Goal: Transaction & Acquisition: Purchase product/service

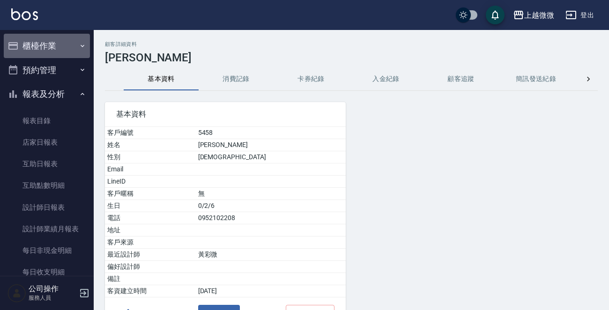
click at [80, 44] on icon "button" at bounding box center [82, 45] width 7 height 7
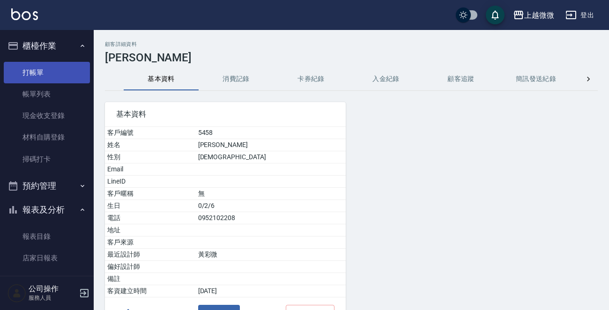
click at [59, 68] on link "打帳單" at bounding box center [47, 73] width 86 height 22
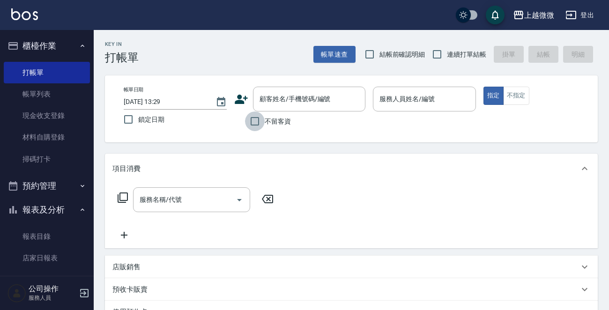
click at [250, 120] on input "不留客資" at bounding box center [255, 121] width 20 height 20
checkbox input "true"
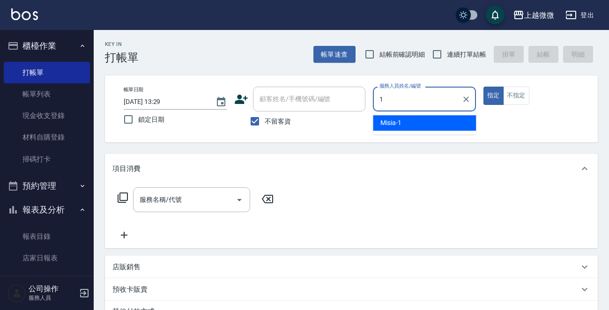
type input "Misia-1"
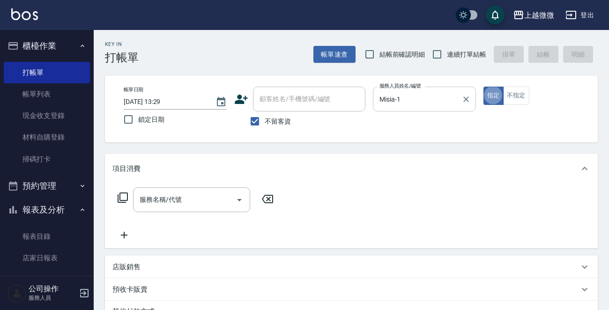
type button "true"
click at [521, 98] on button "不指定" at bounding box center [516, 96] width 26 height 18
click at [238, 196] on icon "Open" at bounding box center [239, 199] width 11 height 11
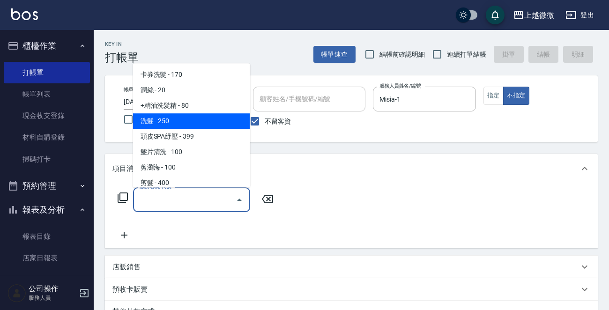
click at [200, 122] on span "洗髮 - 250" at bounding box center [191, 120] width 117 height 15
type input "洗髮(A03)"
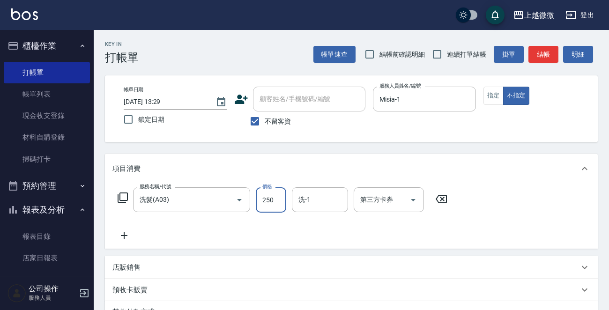
click at [277, 208] on input "250" at bounding box center [271, 199] width 30 height 25
type input "300"
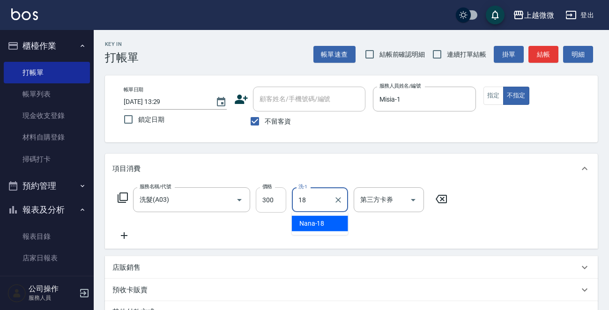
type input "Nana-18"
click at [446, 243] on div "服務名稱/代號 洗髮(A03) 服務名稱/代號 價格 300 價格 洗-1 Nana-18 洗-1 第三方卡券 第三方卡券" at bounding box center [351, 216] width 493 height 65
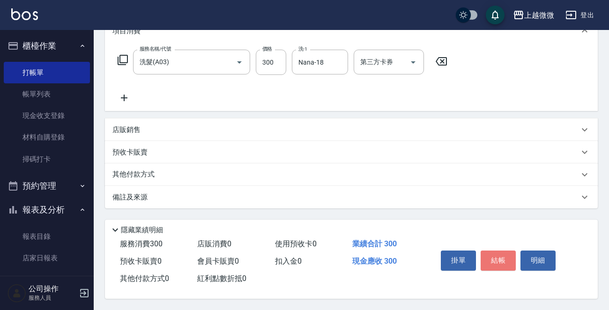
click at [506, 258] on button "結帳" at bounding box center [497, 260] width 35 height 20
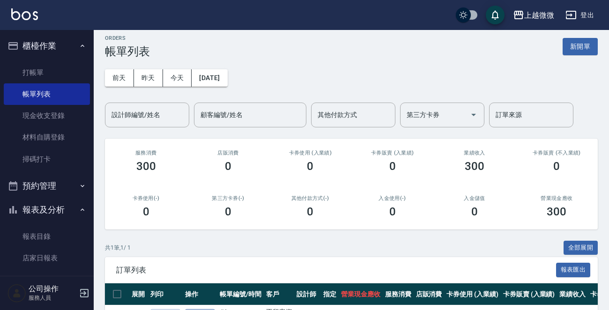
scroll to position [67, 0]
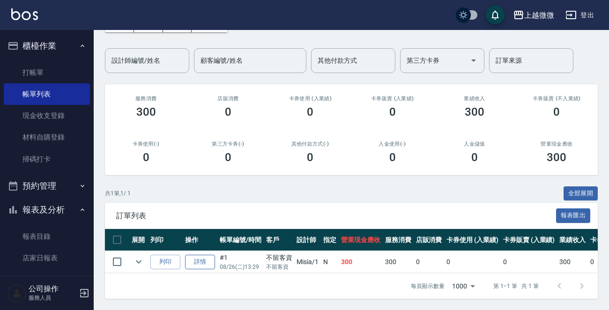
click at [197, 255] on link "詳情" at bounding box center [200, 262] width 30 height 15
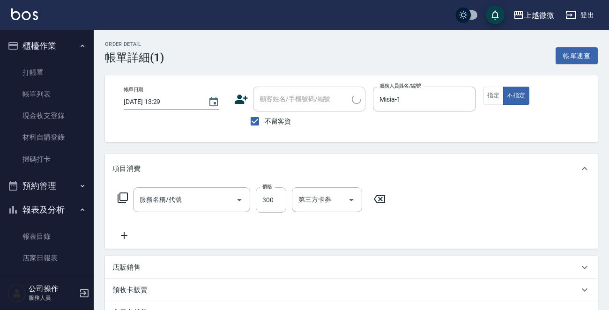
type input "[DATE] 13:29"
checkbox input "true"
type input "Misia-1"
type input "洗髮(A03)"
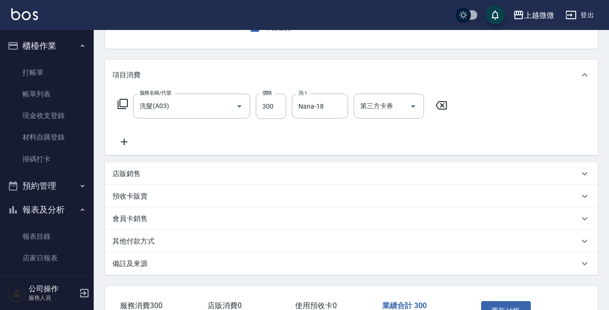
click at [124, 140] on icon at bounding box center [124, 142] width 7 height 7
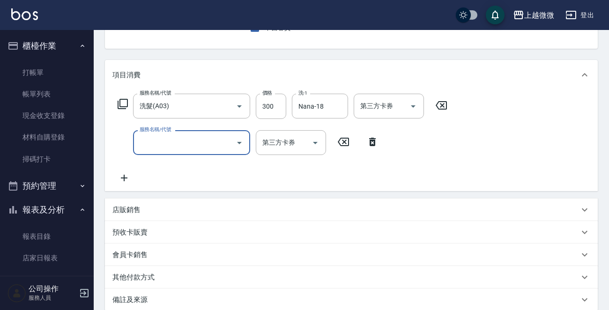
click at [236, 144] on icon "Open" at bounding box center [239, 142] width 11 height 11
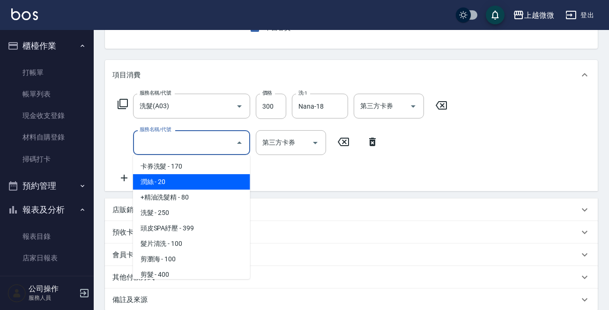
click at [215, 176] on span "潤絲 - 20" at bounding box center [191, 181] width 117 height 15
type input "潤絲(A01)"
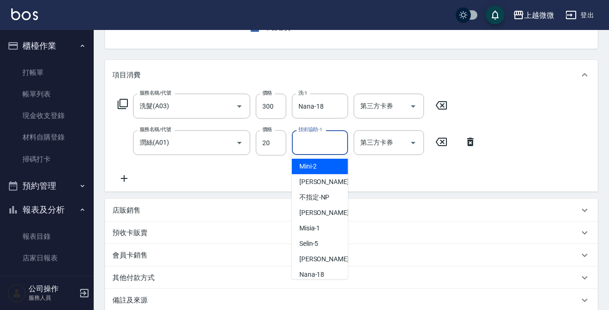
click at [308, 146] on input "技術協助-1" at bounding box center [320, 142] width 48 height 16
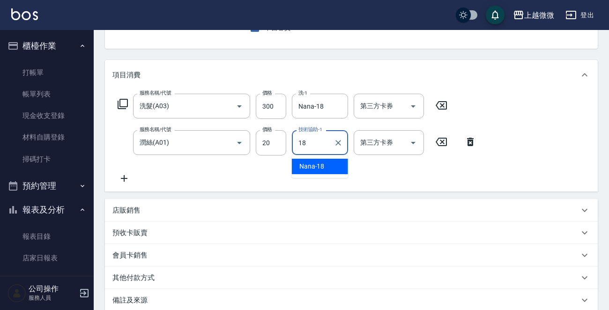
type input "Nana-18"
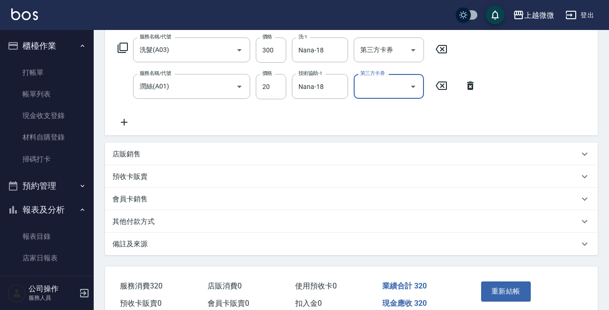
scroll to position [194, 0]
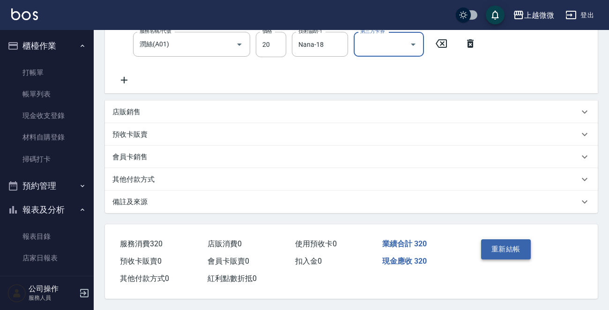
click at [507, 251] on button "重新結帳" at bounding box center [506, 249] width 50 height 20
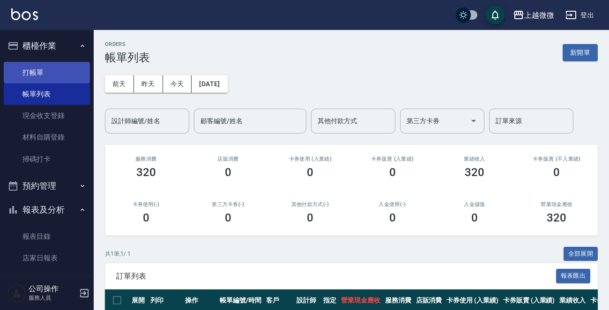
click at [39, 74] on link "打帳單" at bounding box center [47, 73] width 86 height 22
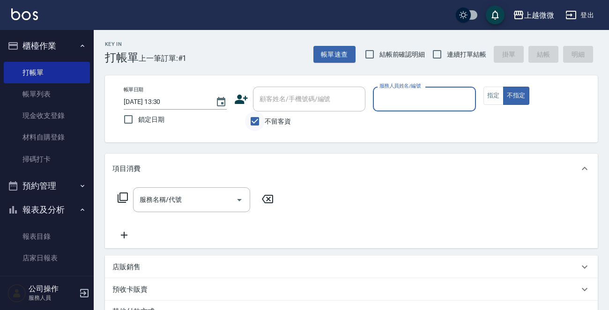
click at [253, 118] on input "不留客資" at bounding box center [255, 121] width 20 height 20
checkbox input "false"
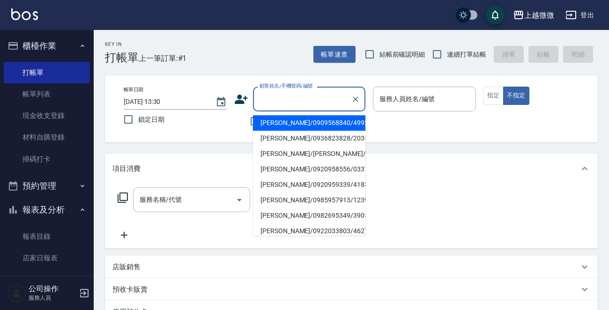
click at [277, 103] on input "顧客姓名/手機號碼/編號" at bounding box center [302, 99] width 90 height 16
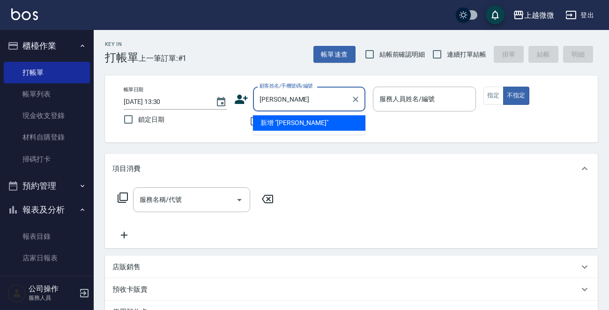
type input "黃品"
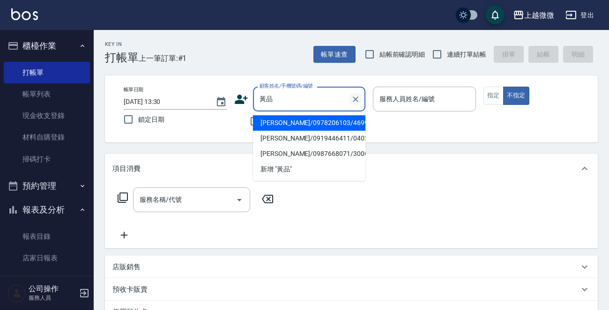
click at [355, 98] on icon "Clear" at bounding box center [355, 99] width 9 height 9
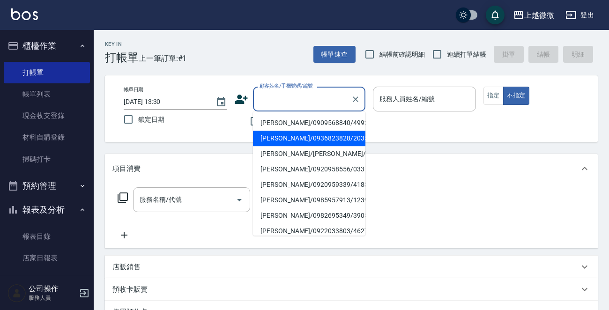
click at [398, 177] on div "項目消費" at bounding box center [351, 169] width 493 height 30
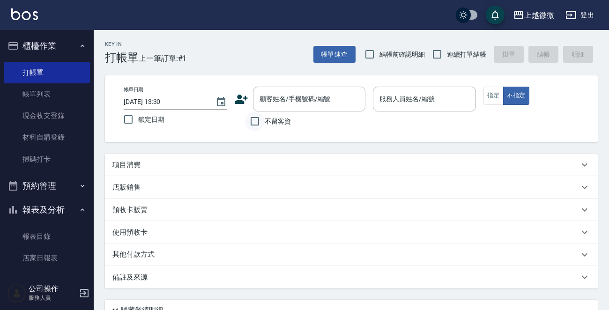
click at [255, 121] on input "不留客資" at bounding box center [255, 121] width 20 height 20
checkbox input "true"
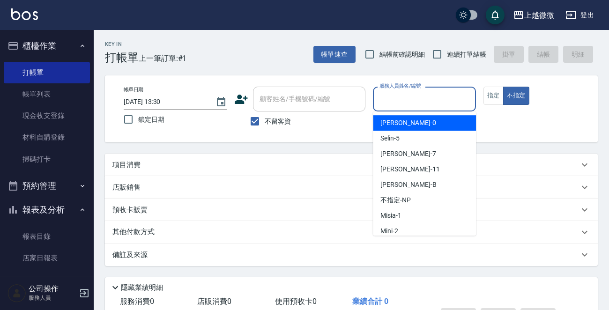
click at [424, 99] on input "服務人員姓名/編號" at bounding box center [424, 99] width 95 height 16
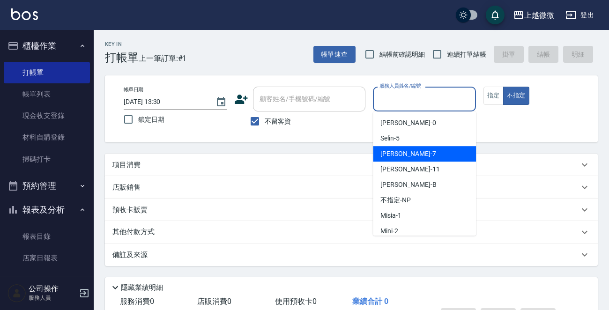
click at [408, 149] on div "[PERSON_NAME] -7" at bounding box center [424, 153] width 103 height 15
type input "[PERSON_NAME]-7"
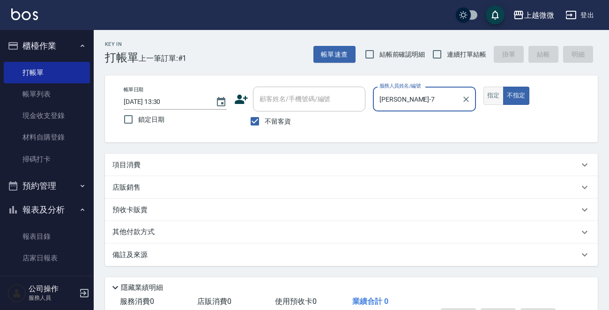
click at [493, 96] on button "指定" at bounding box center [493, 96] width 20 height 18
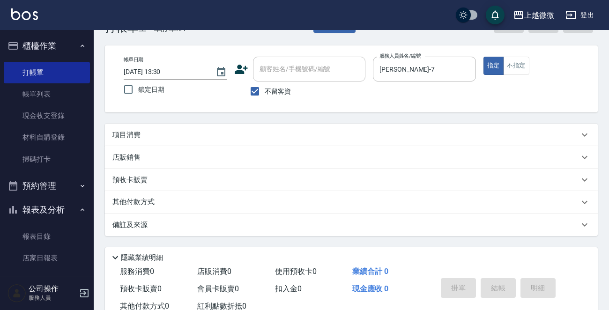
scroll to position [60, 0]
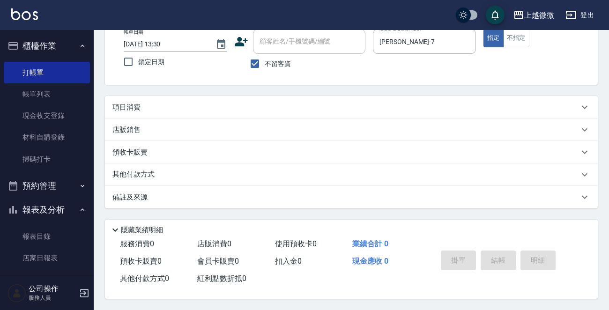
click at [138, 105] on p "項目消費" at bounding box center [126, 108] width 28 height 10
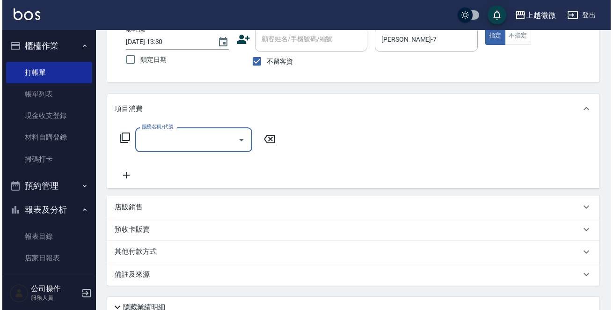
scroll to position [0, 0]
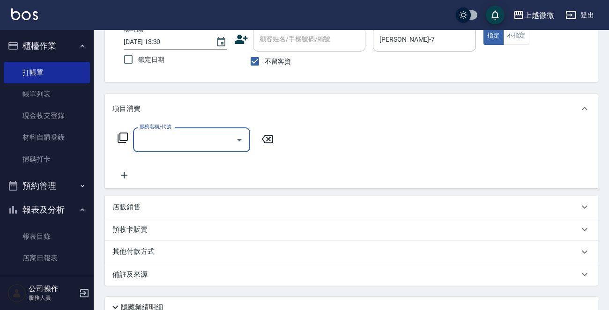
click at [121, 135] on icon at bounding box center [122, 137] width 11 height 11
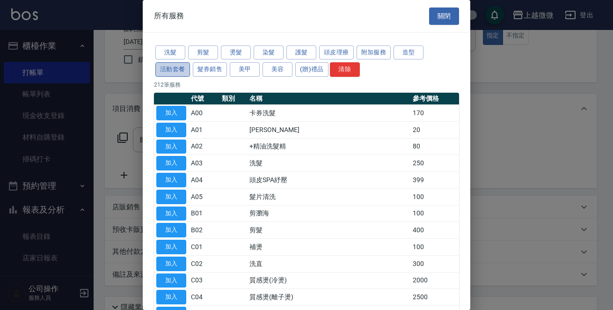
click at [178, 70] on button "活動套餐" at bounding box center [172, 69] width 35 height 15
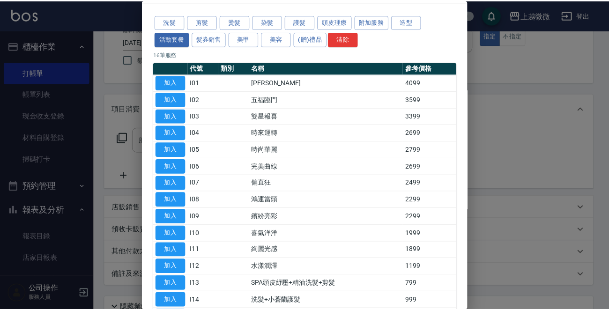
scroll to position [47, 0]
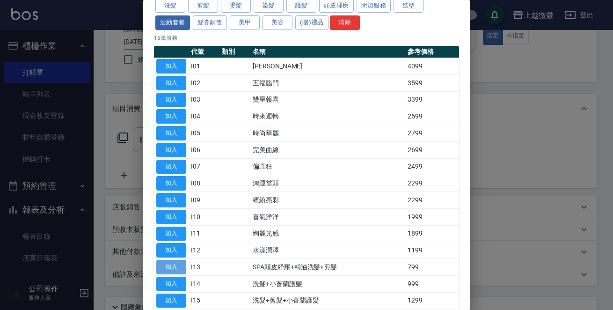
click at [178, 270] on button "加入" at bounding box center [171, 267] width 30 height 15
type input "SPA頭皮紓壓+精油洗髮+剪髮(I13)"
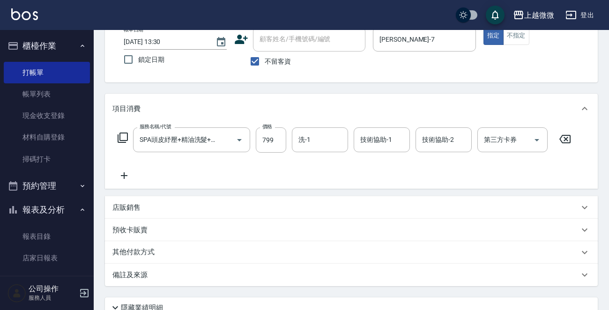
scroll to position [107, 0]
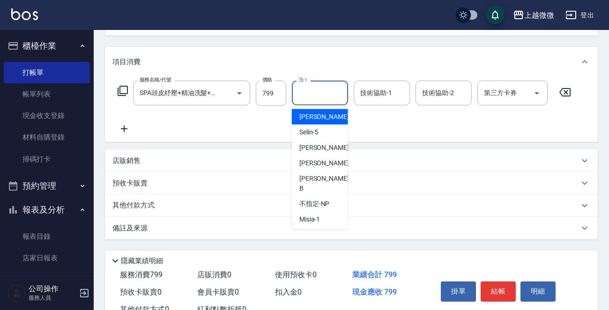
click at [323, 90] on input "洗-1" at bounding box center [320, 93] width 48 height 16
type input "[PERSON_NAME]-7"
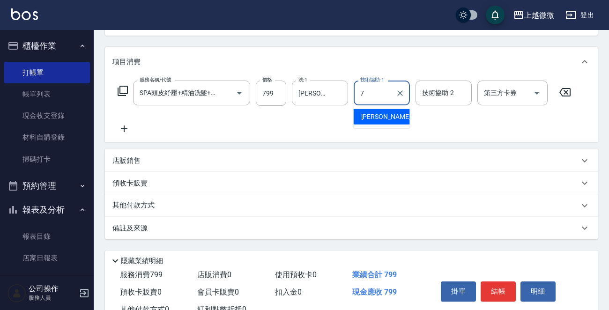
type input "[PERSON_NAME]-7"
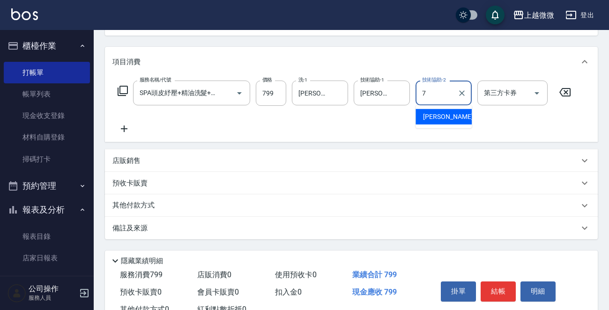
type input "[PERSON_NAME]-7"
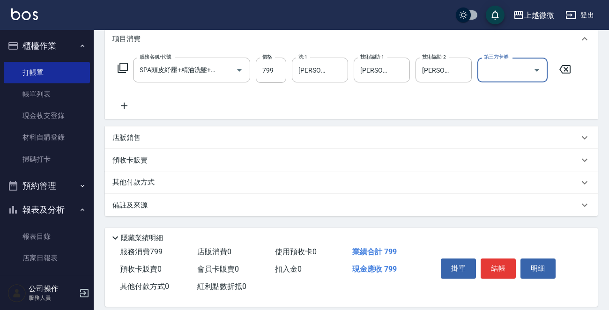
scroll to position [140, 0]
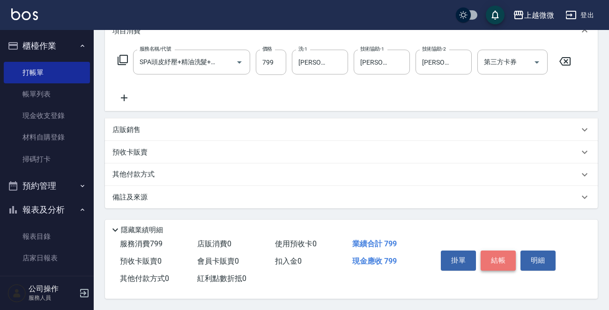
click at [500, 255] on button "結帳" at bounding box center [497, 260] width 35 height 20
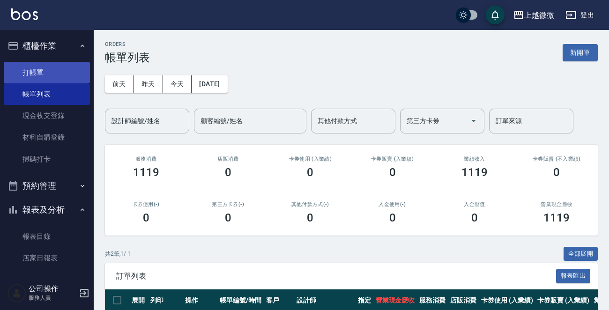
click at [29, 68] on link "打帳單" at bounding box center [47, 73] width 86 height 22
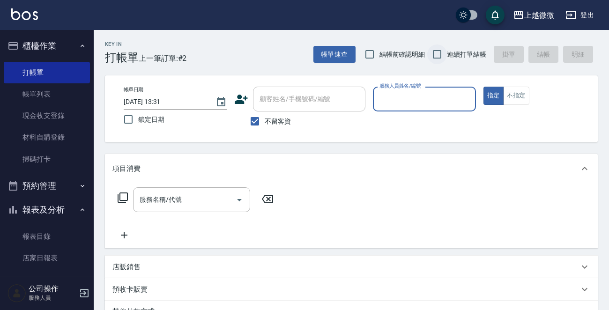
click at [441, 55] on input "連續打單結帳" at bounding box center [437, 54] width 20 height 20
checkbox input "true"
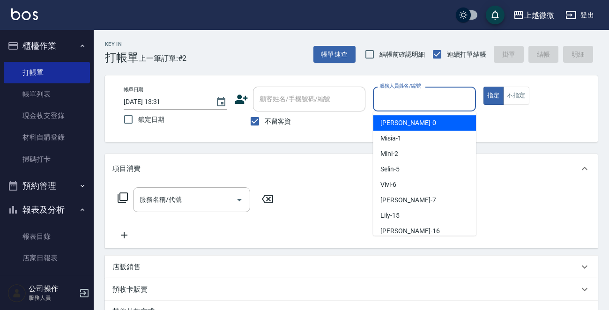
click at [398, 100] on input "服務人員姓名/編號" at bounding box center [424, 99] width 95 height 16
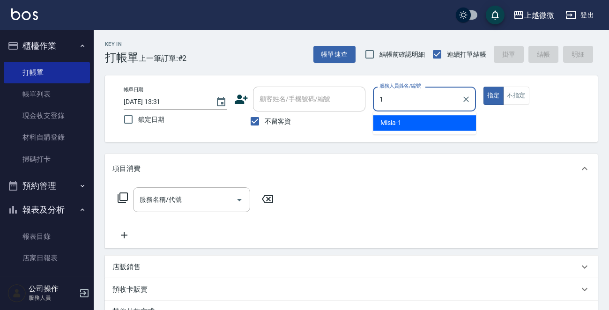
type input "Misia-1"
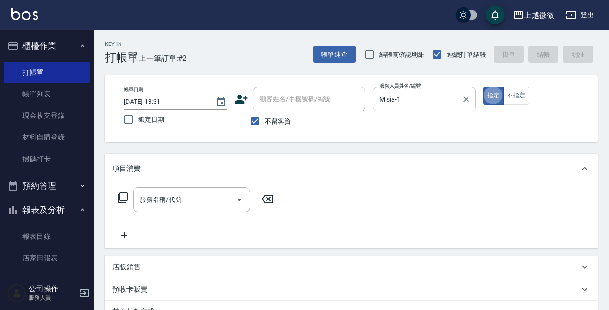
type button "true"
click at [517, 95] on button "不指定" at bounding box center [516, 96] width 26 height 18
click at [488, 98] on button "指定" at bounding box center [493, 96] width 20 height 18
click at [238, 199] on icon "Open" at bounding box center [239, 199] width 11 height 11
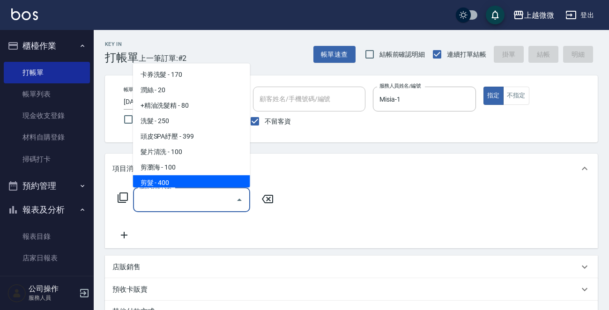
click at [205, 177] on span "剪髮 - 400" at bounding box center [191, 182] width 117 height 15
type input "剪髮(B02)"
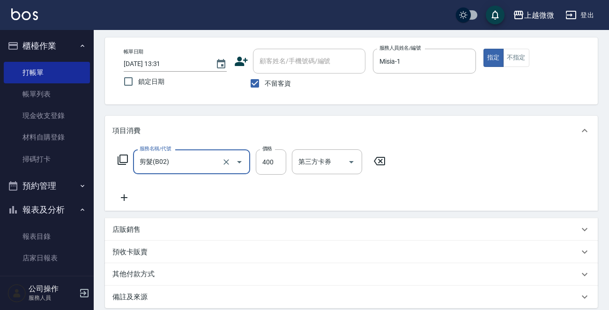
scroll to position [94, 0]
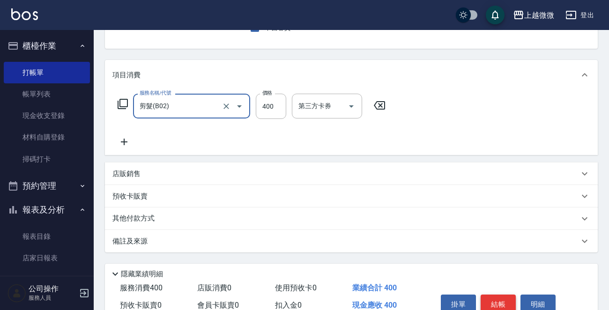
click at [501, 305] on button "結帳" at bounding box center [497, 304] width 35 height 20
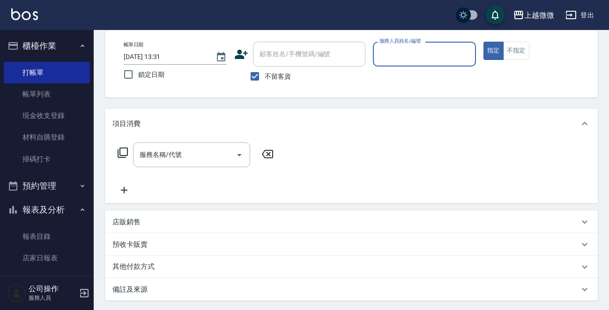
scroll to position [0, 0]
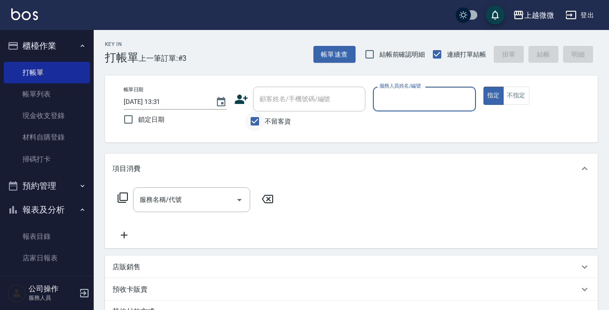
click at [250, 122] on input "不留客資" at bounding box center [255, 121] width 20 height 20
checkbox input "false"
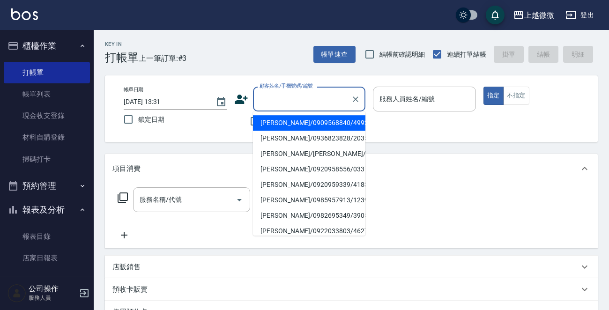
click at [260, 100] on input "顧客姓名/手機號碼/編號" at bounding box center [302, 99] width 90 height 16
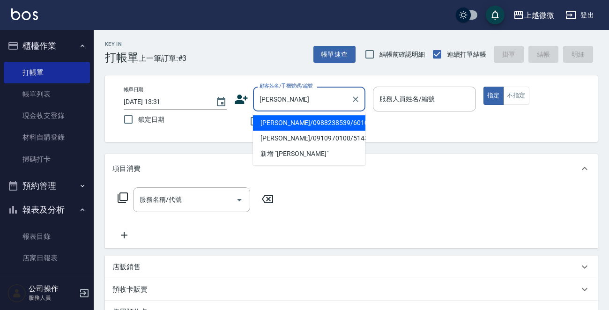
click at [282, 121] on li "[PERSON_NAME]/0988238539/6010" at bounding box center [309, 122] width 112 height 15
type input "[PERSON_NAME]/0988238539/6010"
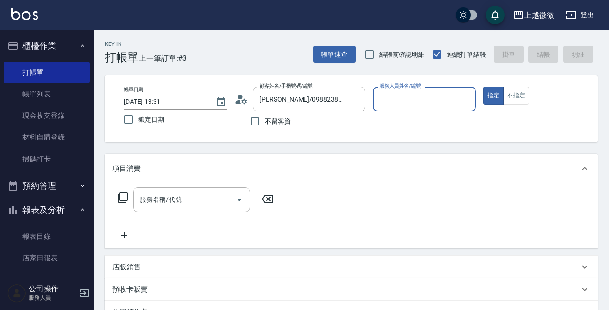
type input "[PERSON_NAME]-7"
click at [236, 200] on icon "Open" at bounding box center [239, 199] width 11 height 11
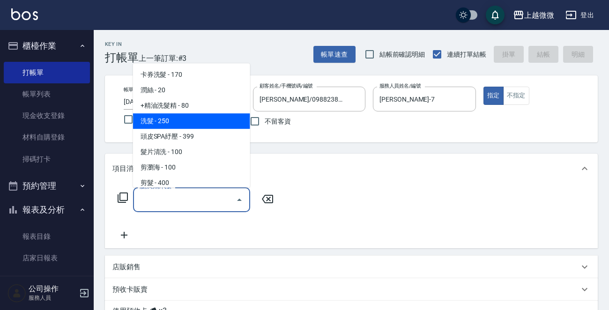
click at [206, 117] on span "洗髮 - 250" at bounding box center [191, 120] width 117 height 15
type input "洗髮(A03)"
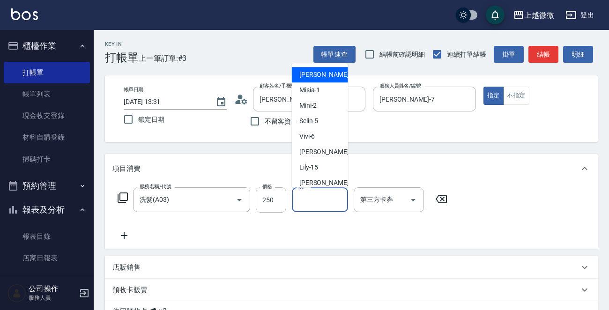
click at [321, 201] on input "洗-1" at bounding box center [320, 199] width 48 height 16
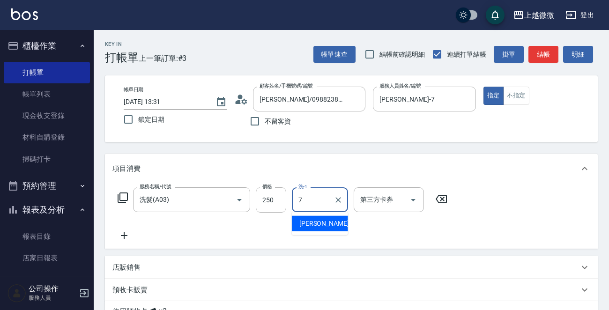
type input "[PERSON_NAME]-7"
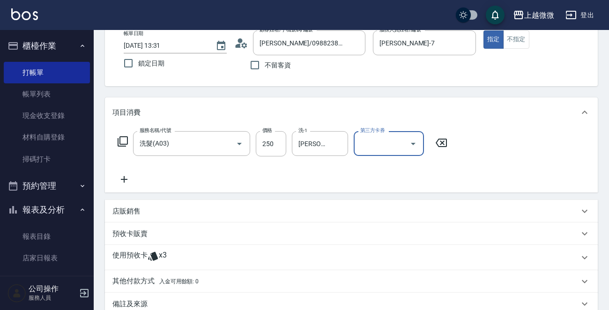
scroll to position [140, 0]
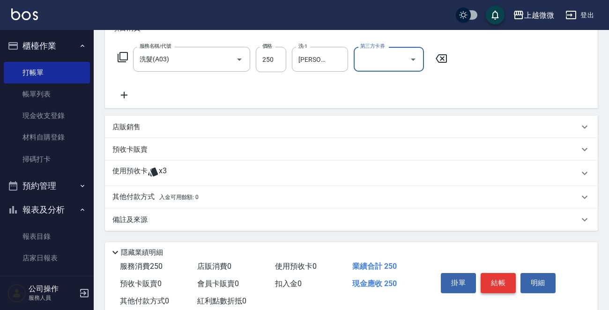
click at [503, 275] on button "結帳" at bounding box center [497, 283] width 35 height 20
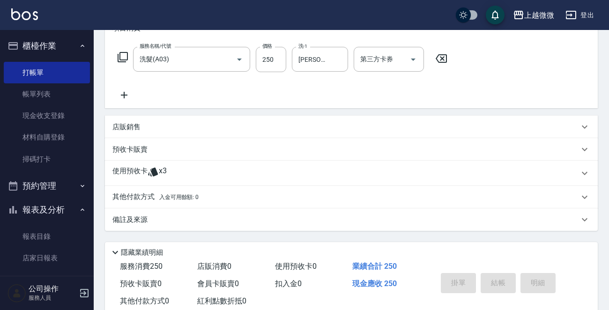
type input "[DATE] 13:32"
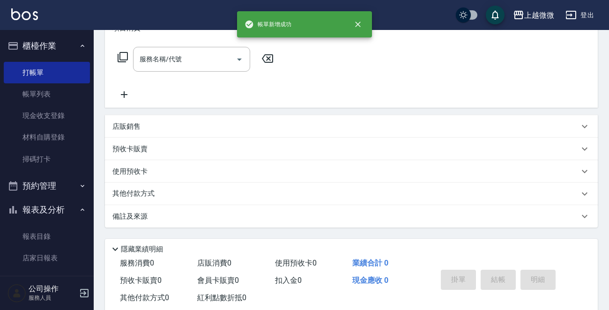
scroll to position [0, 0]
